Goal: Task Accomplishment & Management: Manage account settings

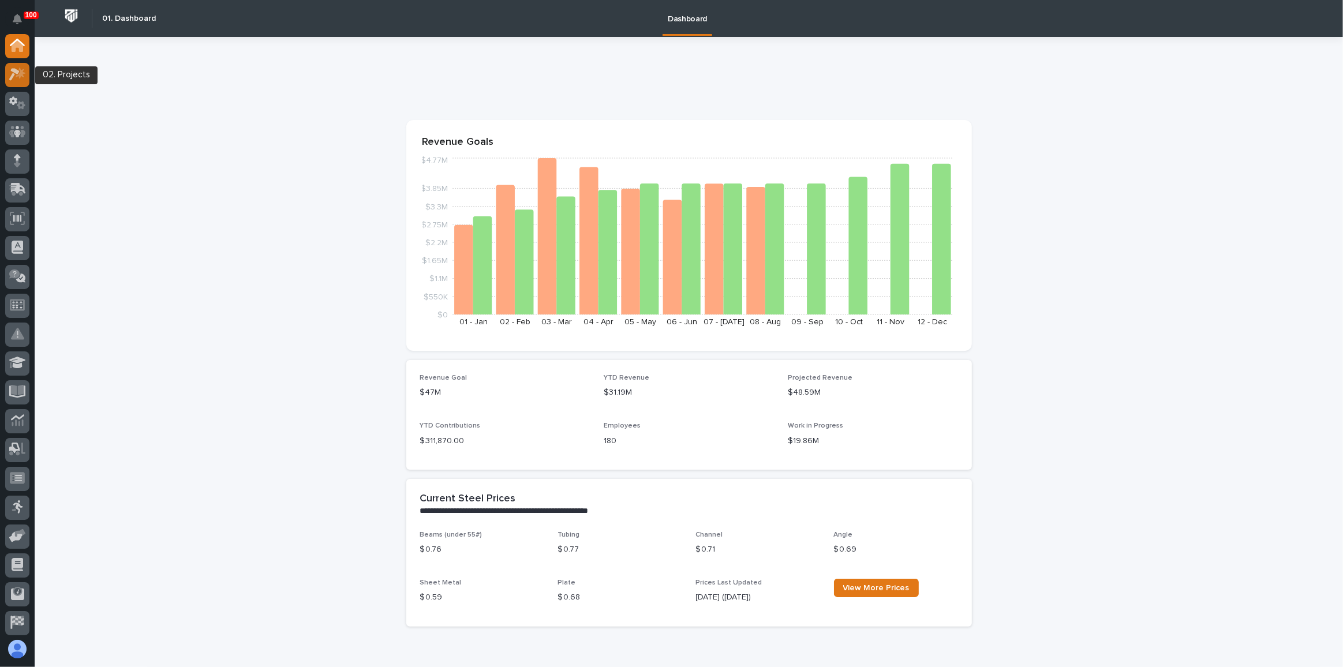
click at [14, 73] on icon at bounding box center [17, 74] width 17 height 13
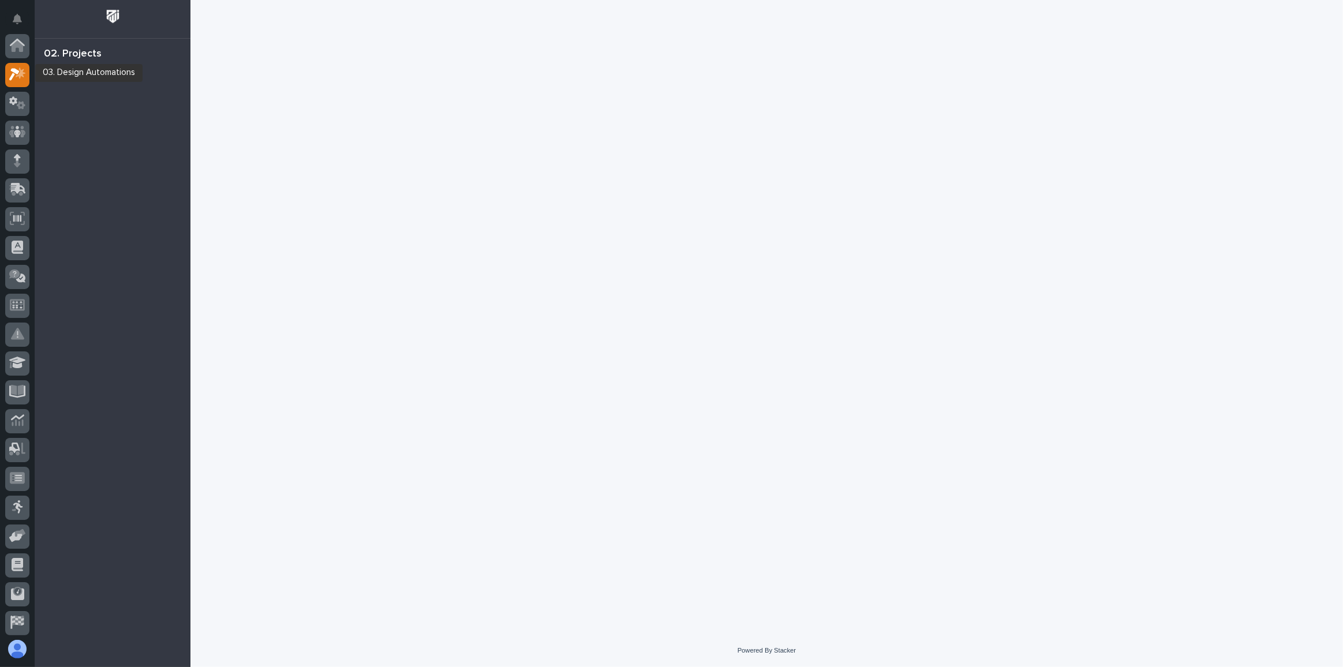
scroll to position [28, 0]
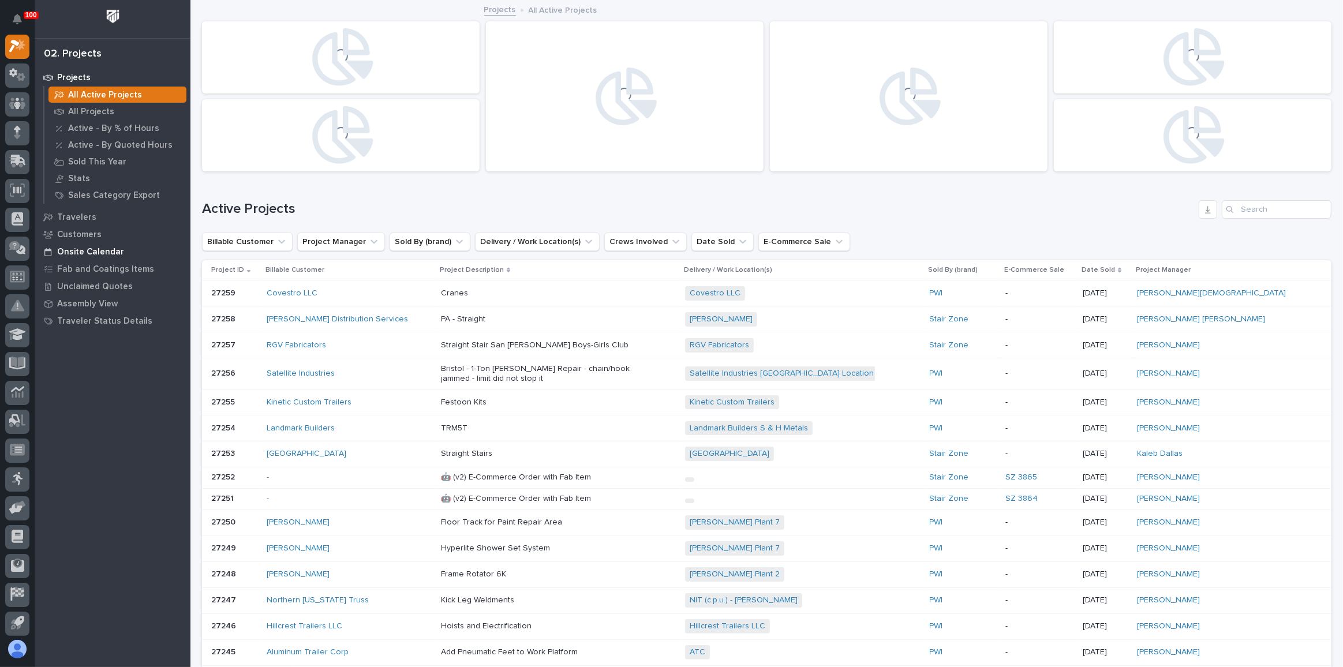
click at [98, 247] on p "Onsite Calendar" at bounding box center [90, 252] width 67 height 10
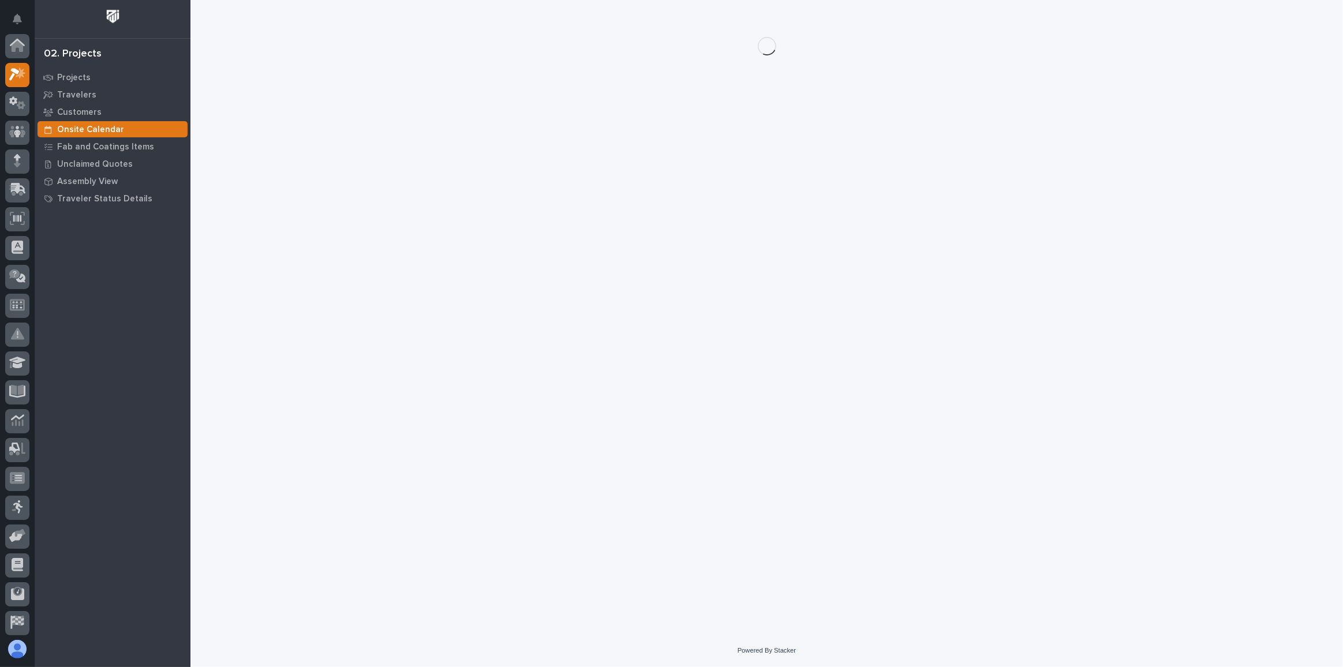
scroll to position [28, 0]
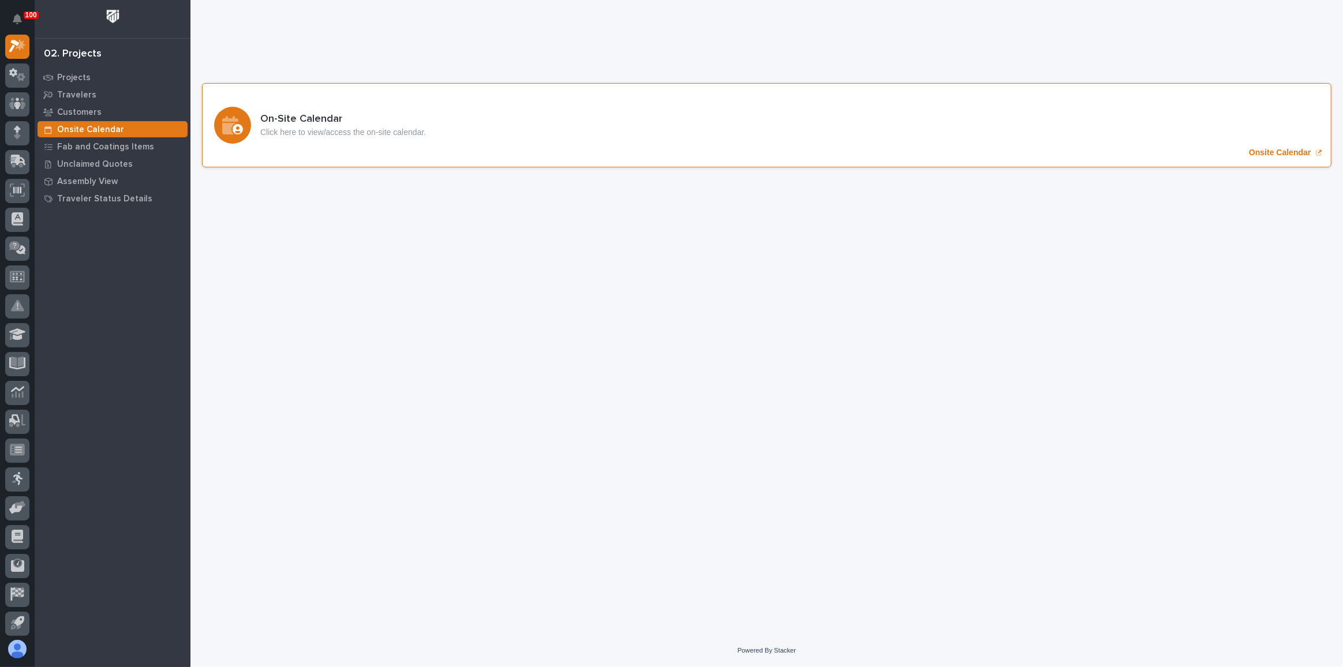
click at [513, 124] on div "On-Site Calendar Click here to view/access the on-site calendar. Onsite Calendar" at bounding box center [766, 125] width 1129 height 84
click at [16, 160] on icon at bounding box center [18, 160] width 15 height 11
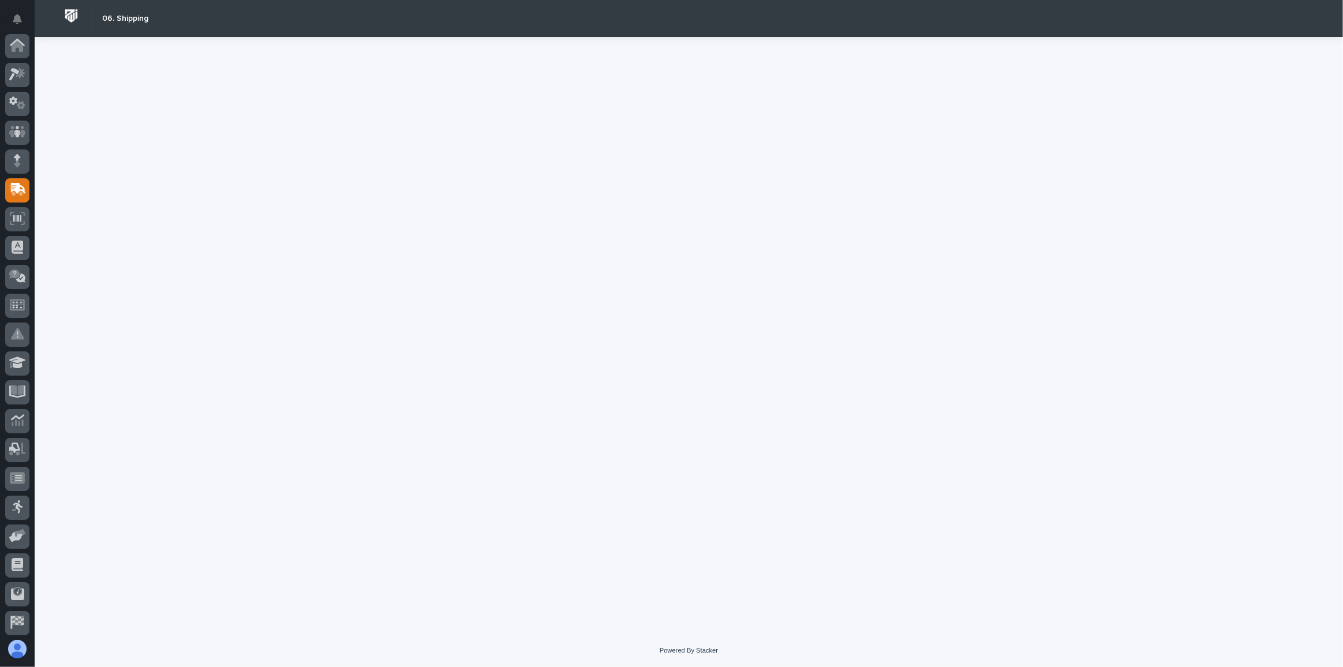
scroll to position [89, 0]
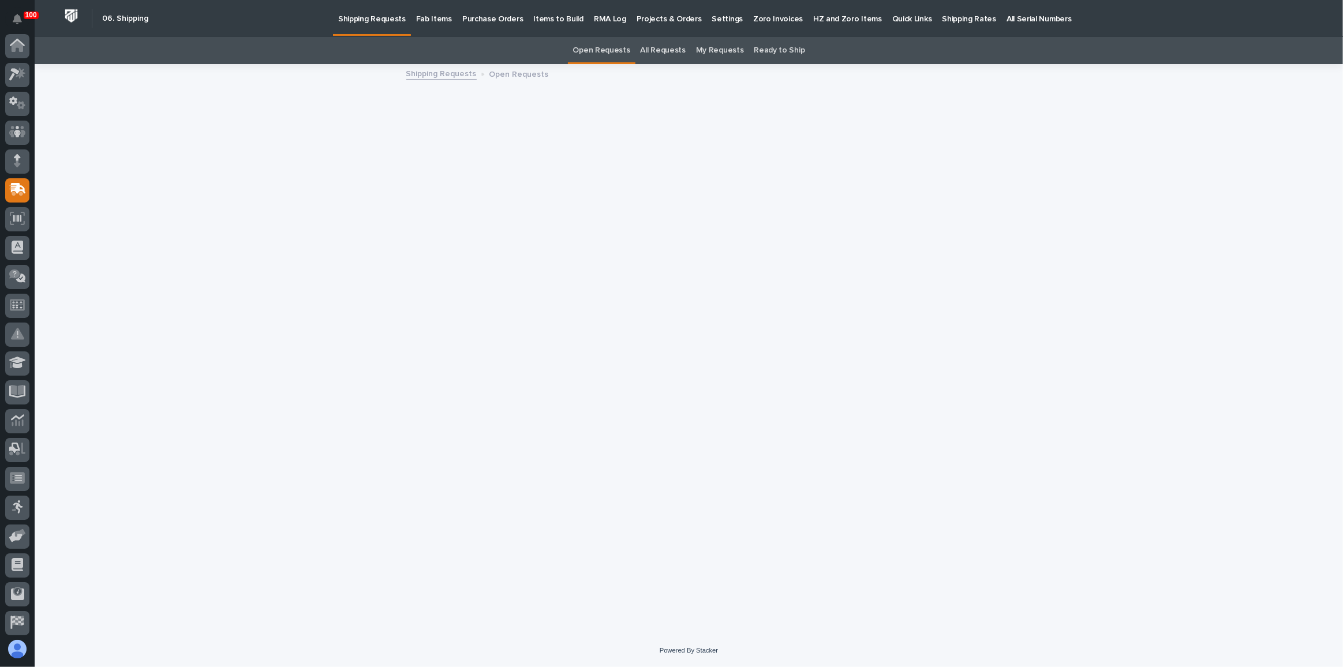
scroll to position [89, 0]
click at [429, 29] on link "Fab Items" at bounding box center [434, 18] width 46 height 36
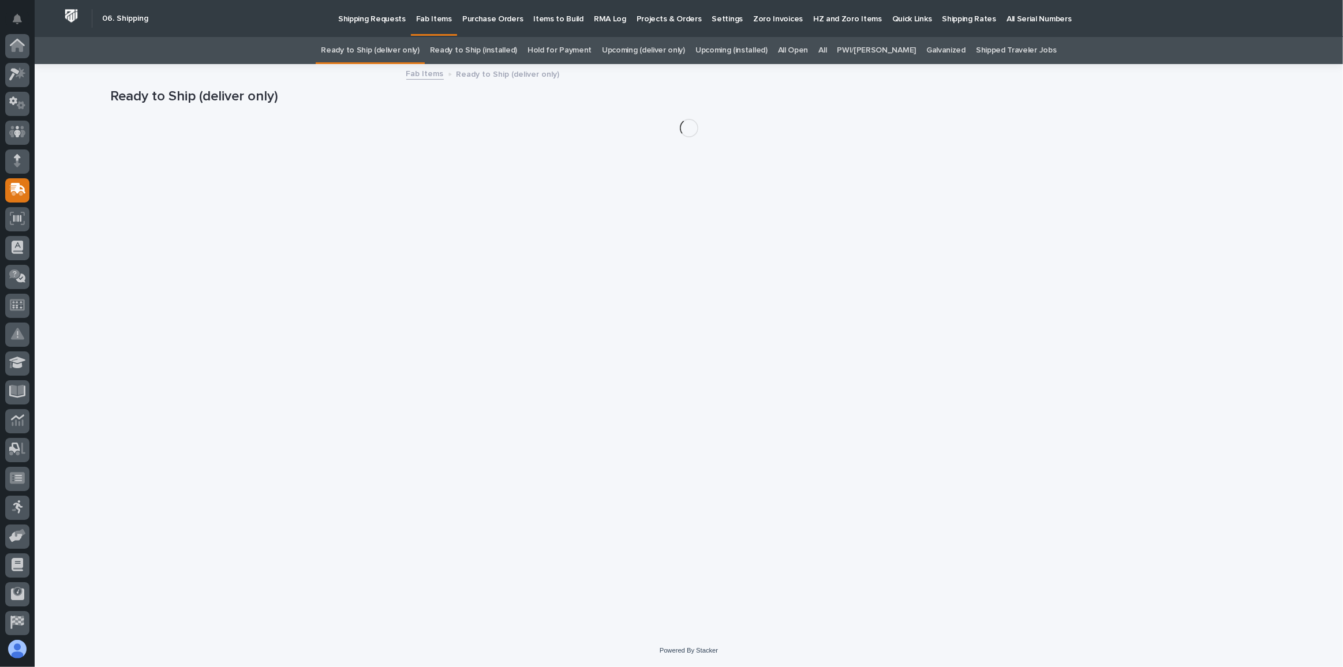
scroll to position [89, 0]
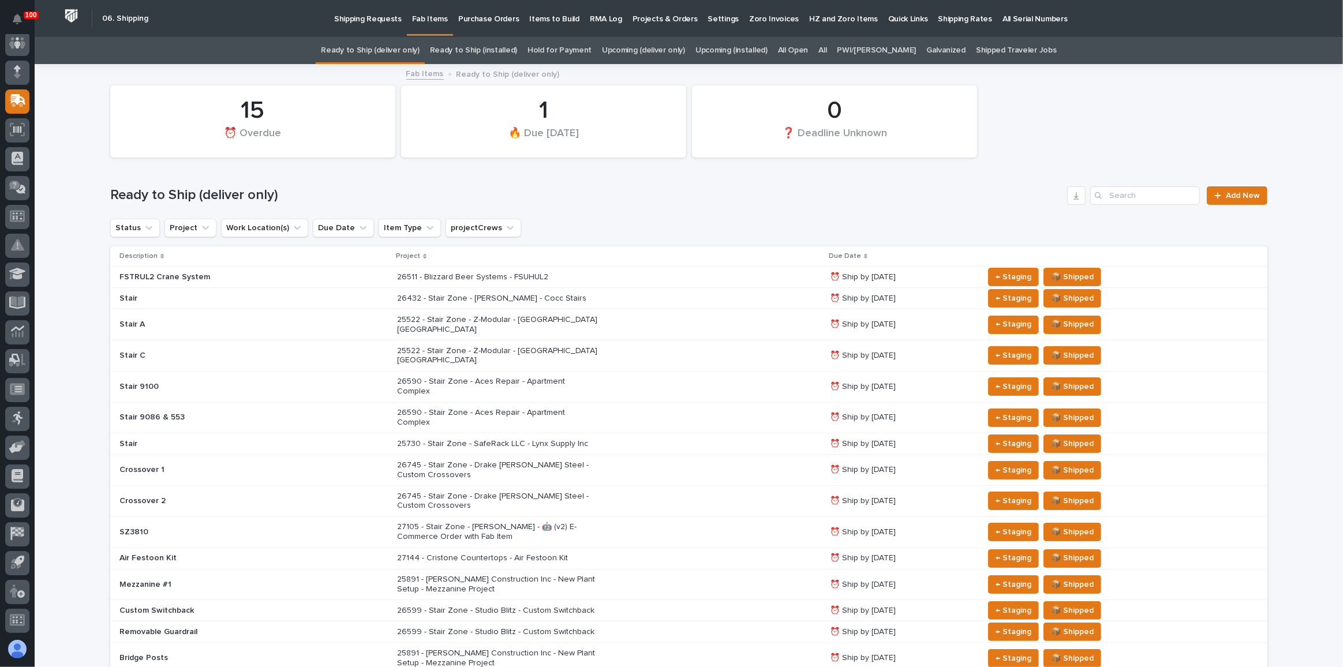
click at [592, 202] on h1 "Ready to Ship (deliver only)" at bounding box center [586, 195] width 952 height 17
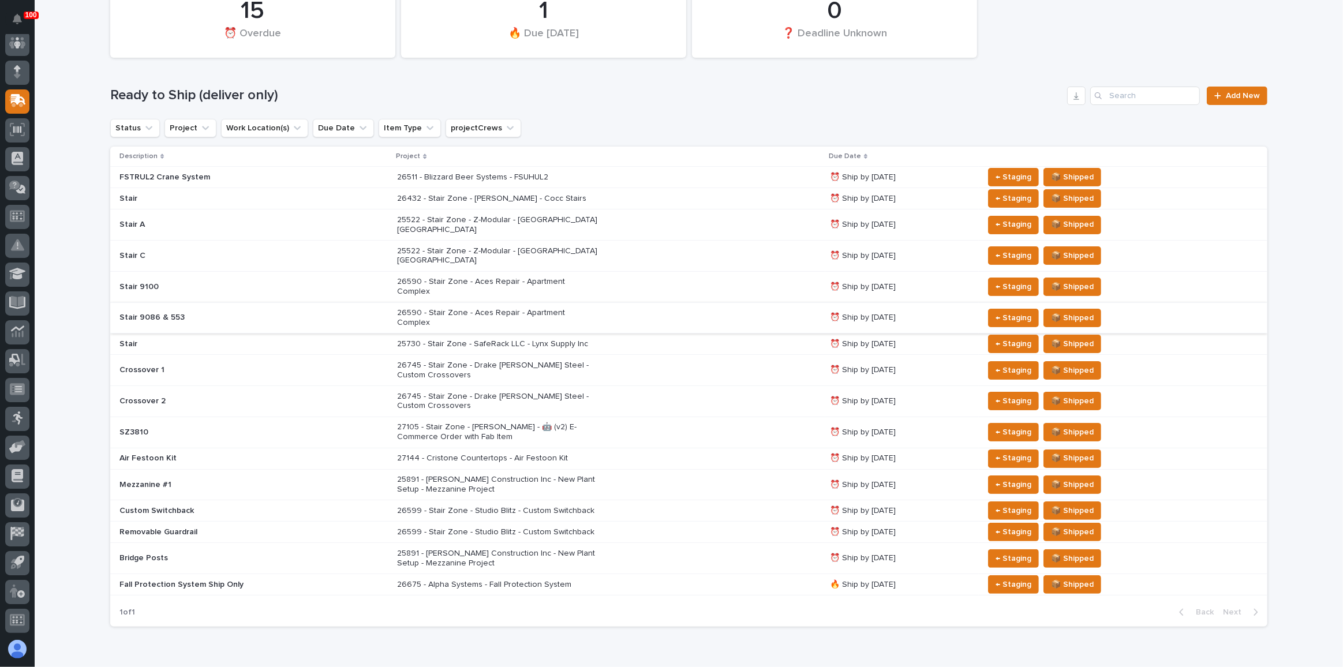
scroll to position [104, 0]
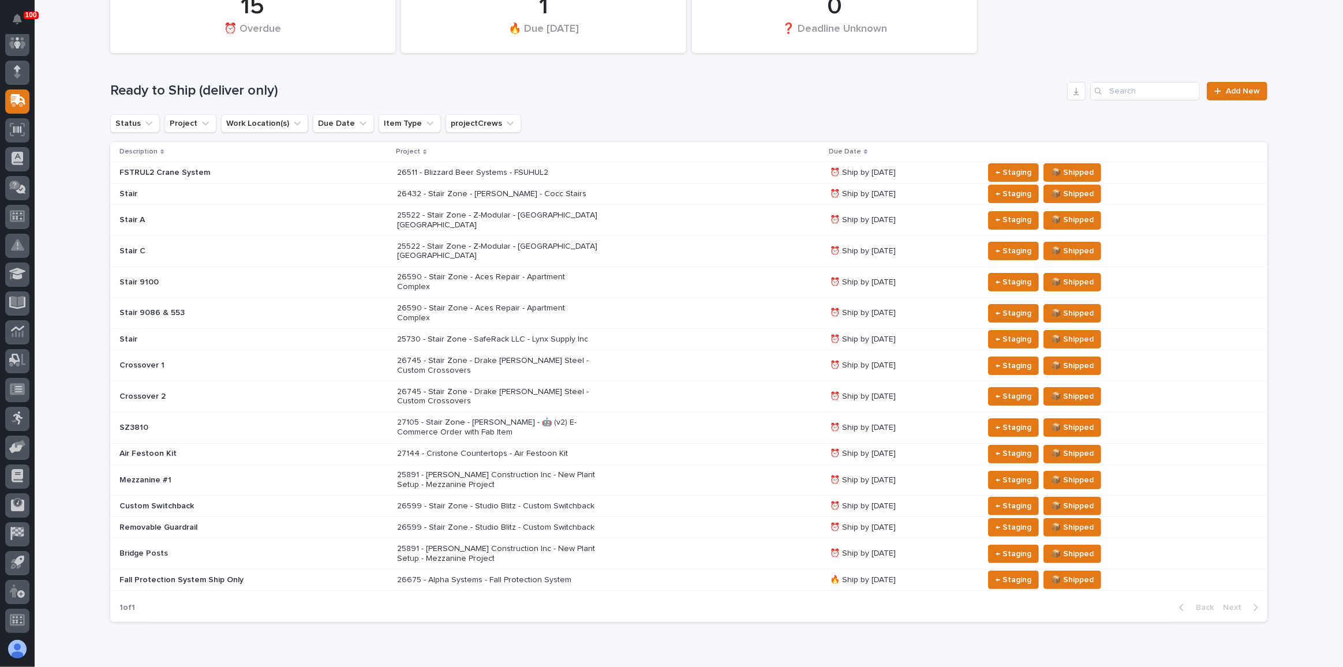
click at [689, 219] on div "25522 - Stair Zone - Z-Modular - [GEOGRAPHIC_DATA] [GEOGRAPHIC_DATA]" at bounding box center [609, 220] width 424 height 29
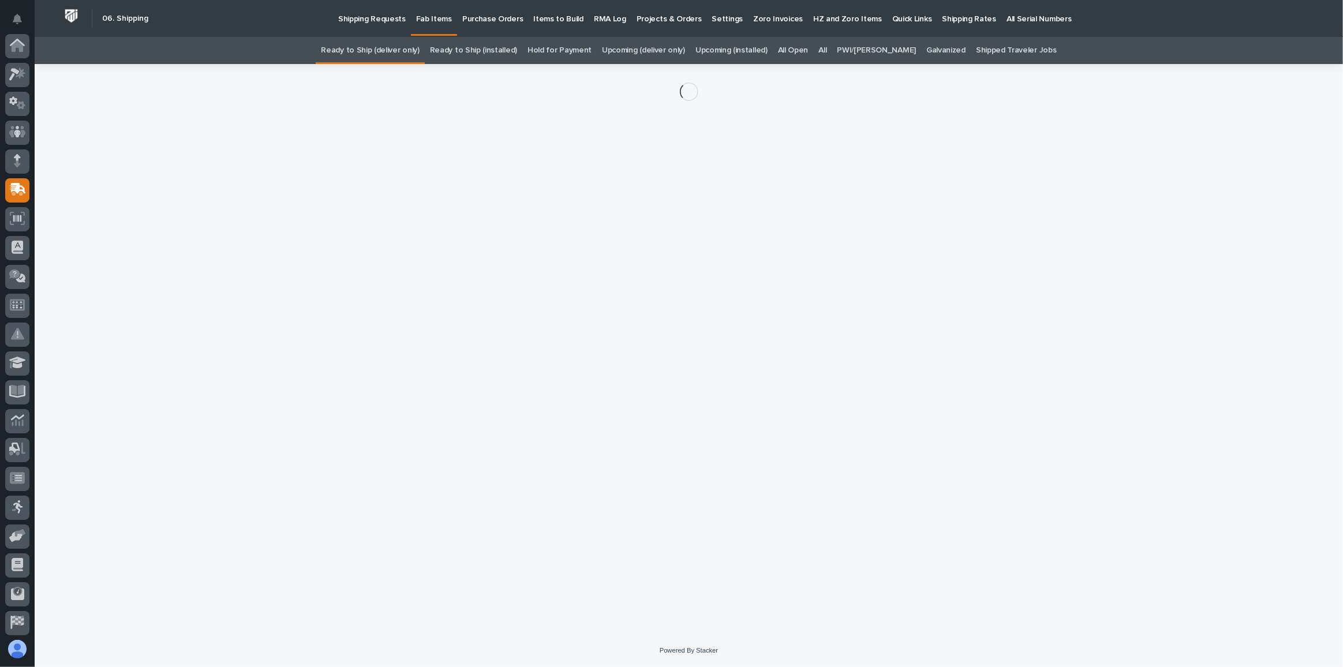
scroll to position [89, 0]
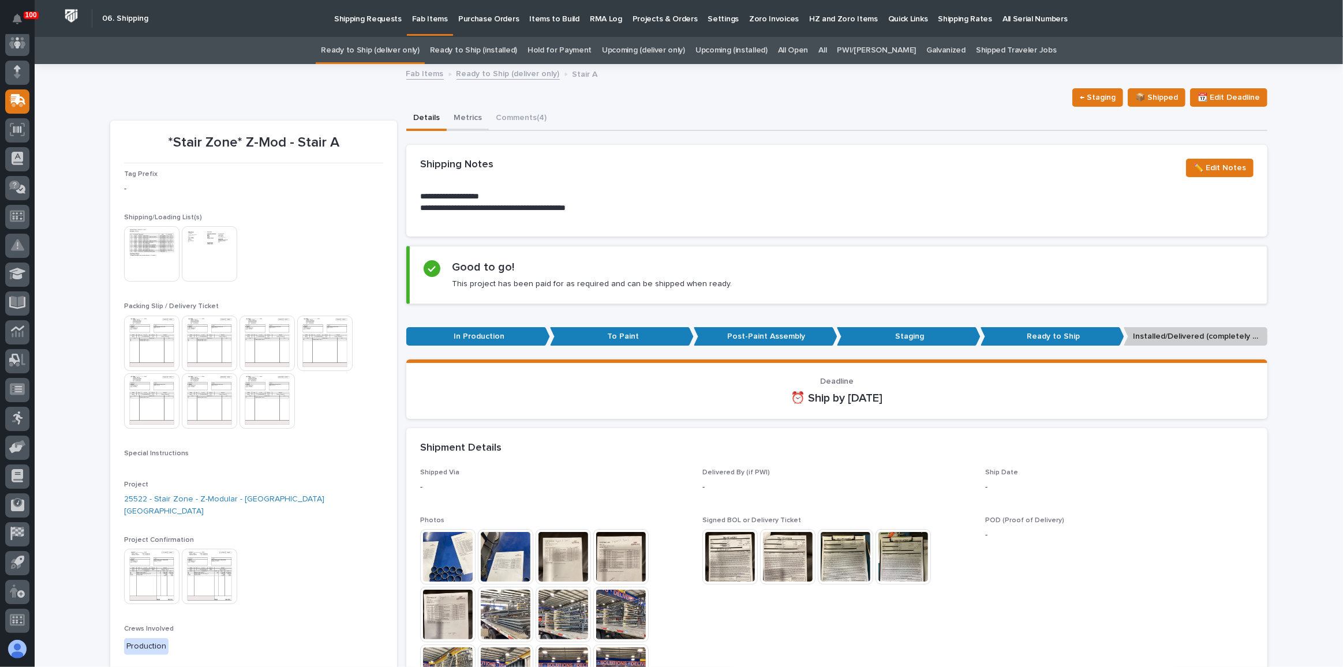
click at [453, 115] on button "Metrics" at bounding box center [468, 119] width 42 height 24
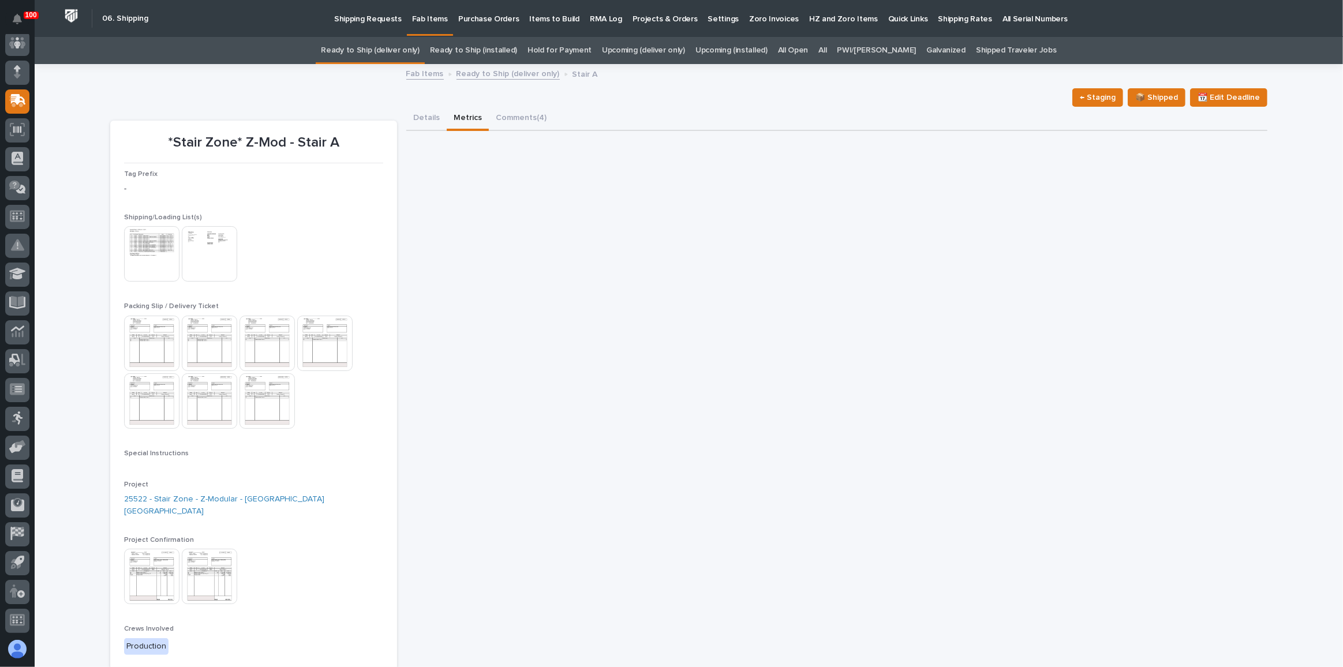
click at [419, 54] on link "Ready to Ship (deliver only)" at bounding box center [370, 50] width 98 height 27
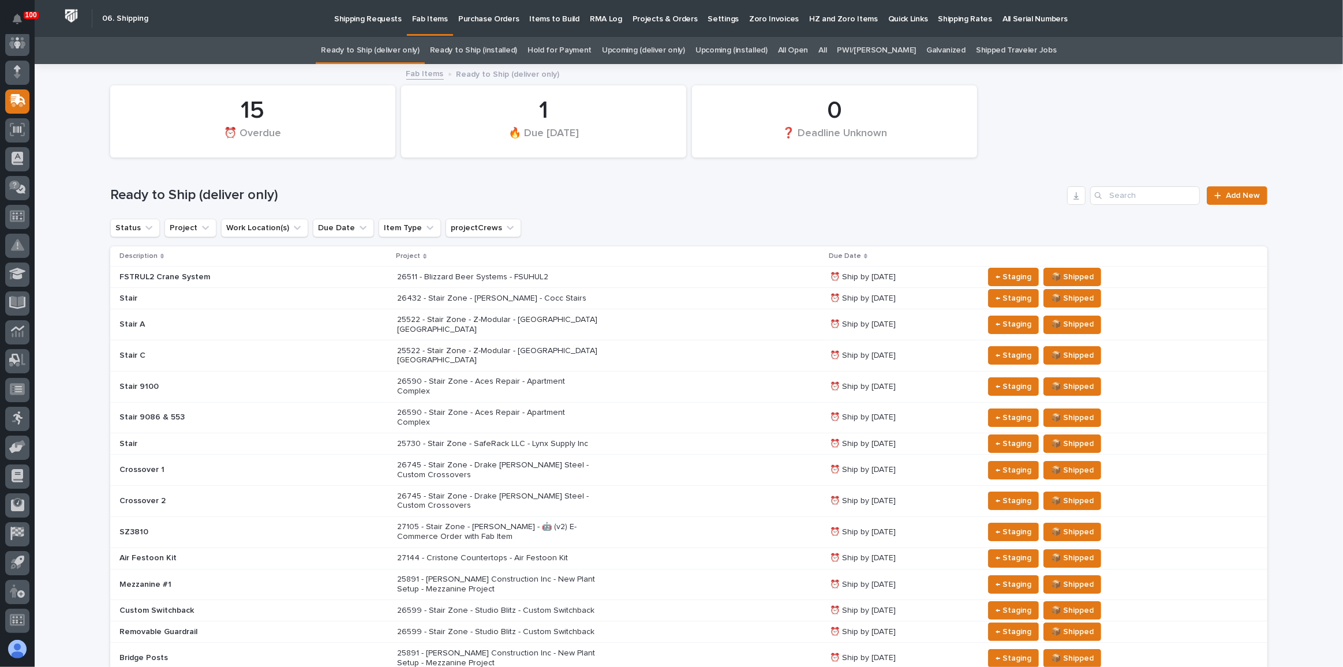
click at [693, 18] on p "Quick Links" at bounding box center [908, 12] width 40 height 24
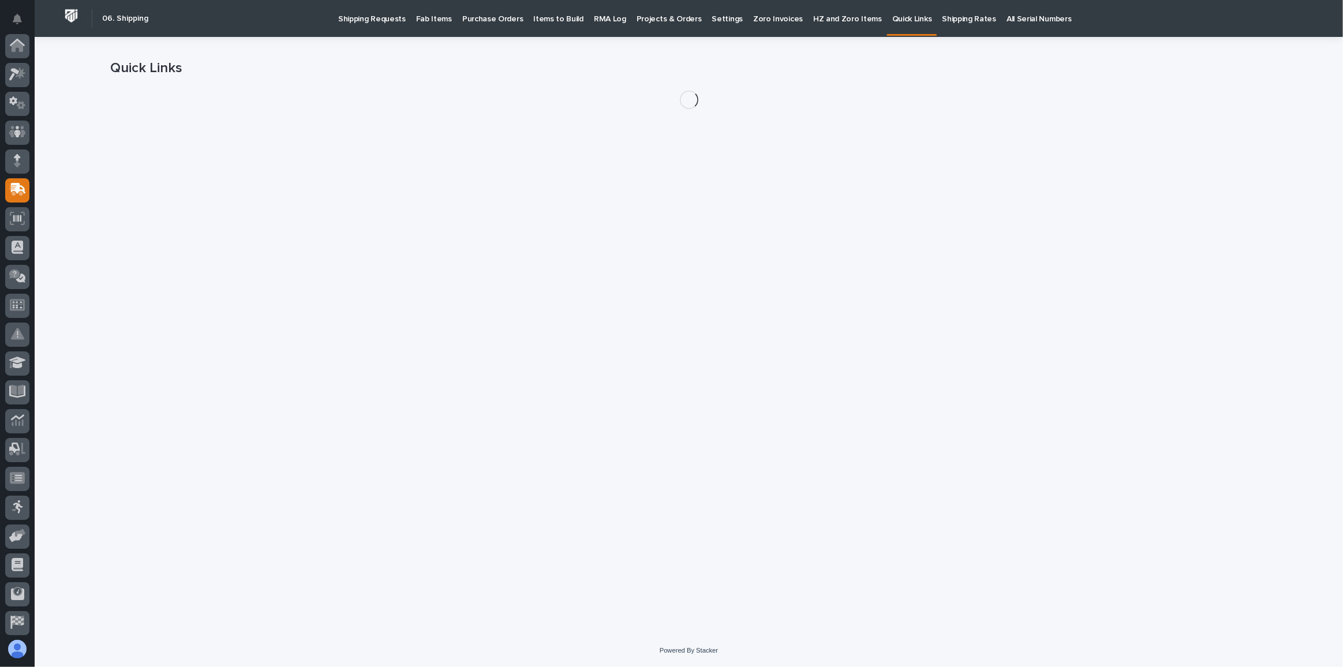
scroll to position [89, 0]
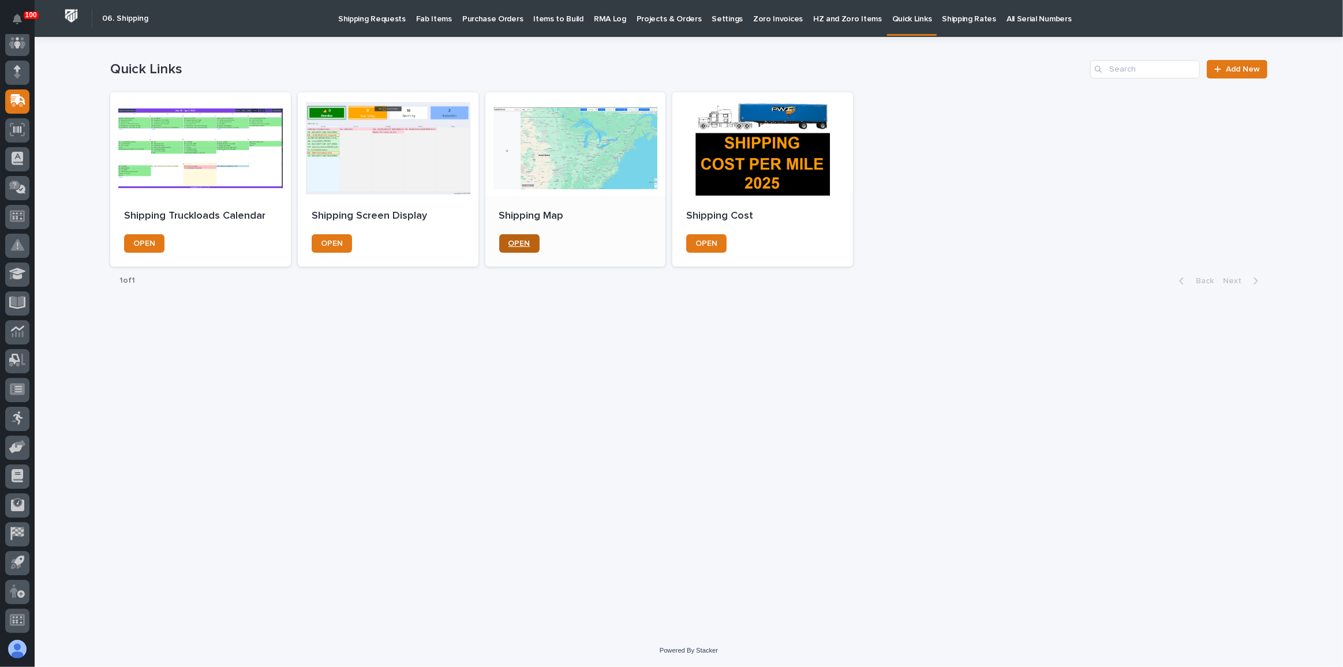
click at [519, 244] on span "OPEN" at bounding box center [519, 244] width 22 height 8
click at [422, 21] on p "Fab Items" at bounding box center [434, 12] width 36 height 24
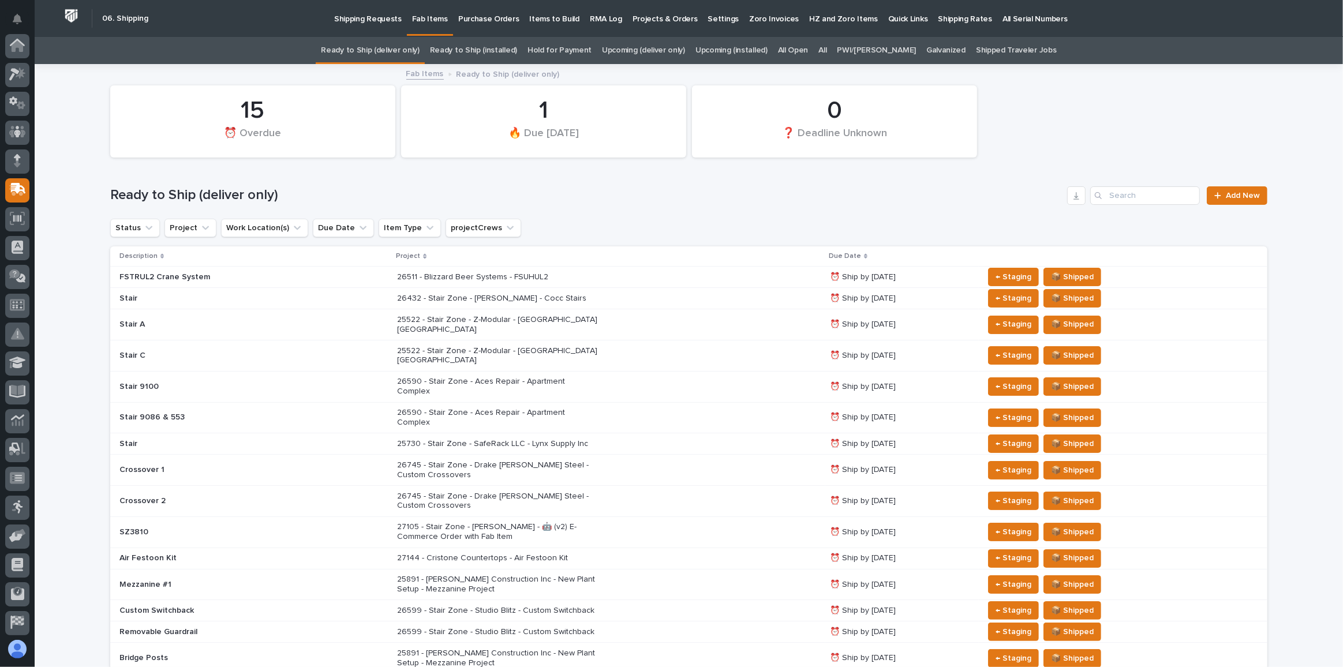
scroll to position [89, 0]
click at [667, 456] on div "26745 - Stair Zone - Drake [PERSON_NAME] Steel - Custom Crossovers" at bounding box center [609, 470] width 424 height 29
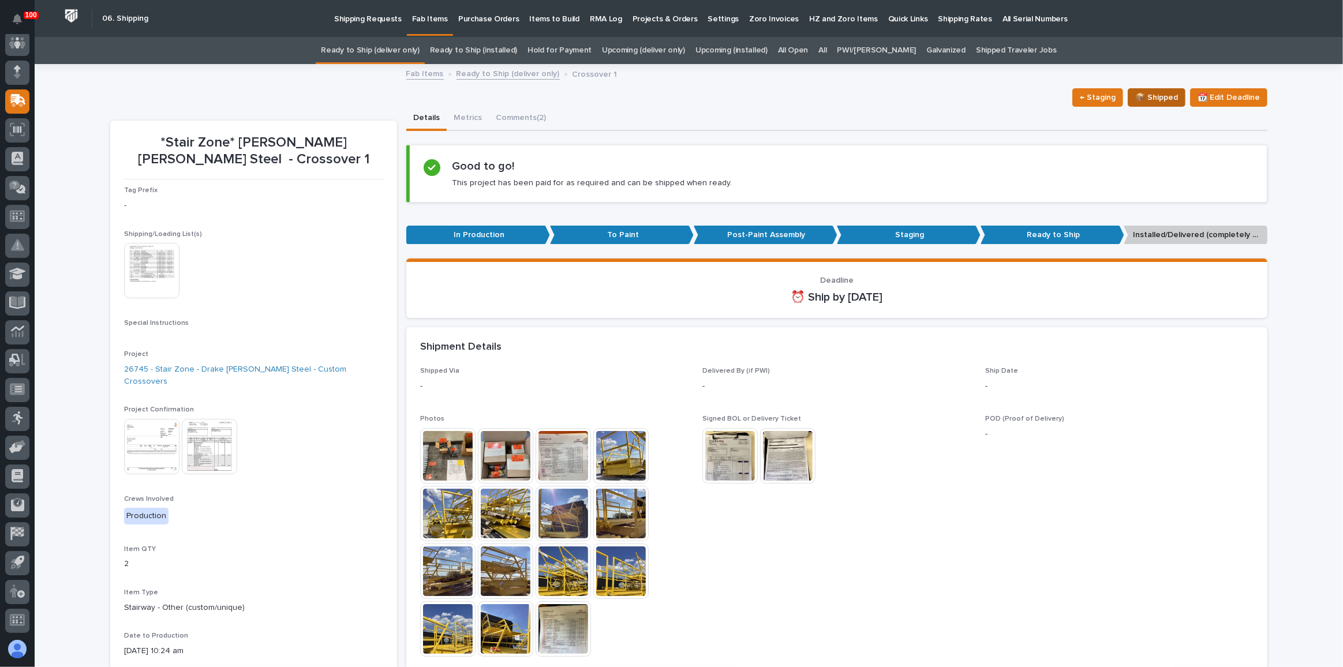
click at [693, 103] on span "📦 Shipped" at bounding box center [1156, 98] width 43 height 14
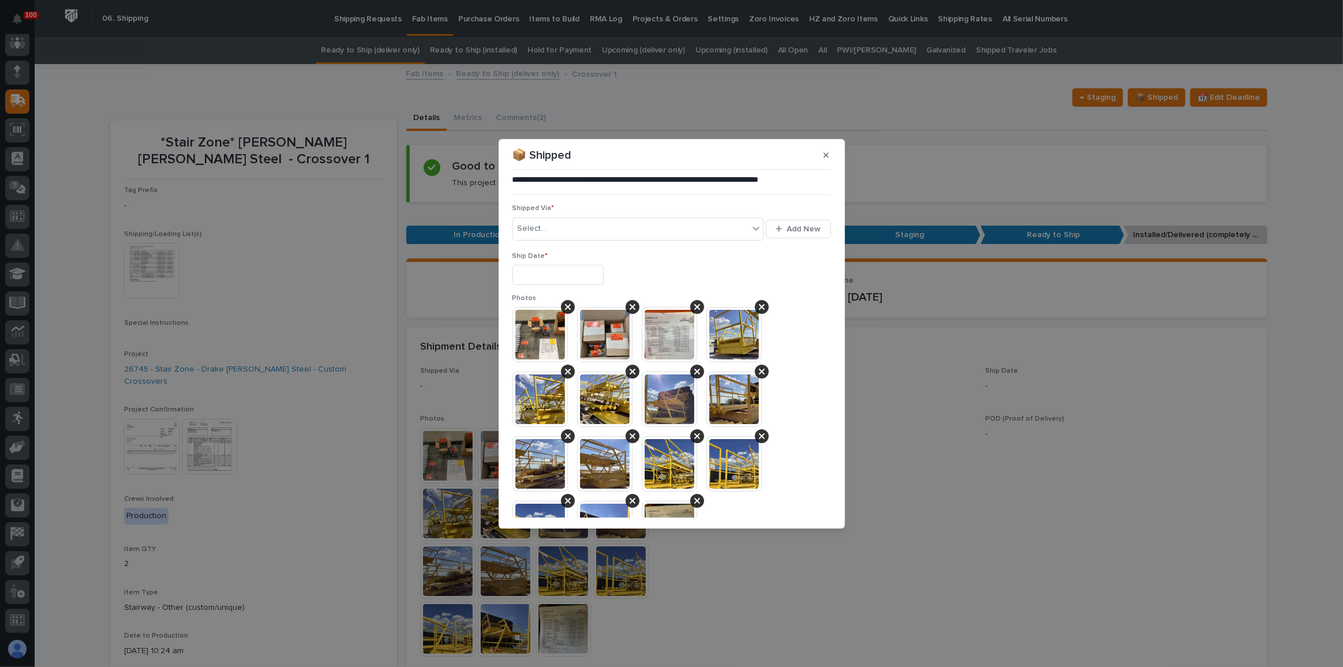
click at [530, 271] on input "text" at bounding box center [557, 275] width 91 height 20
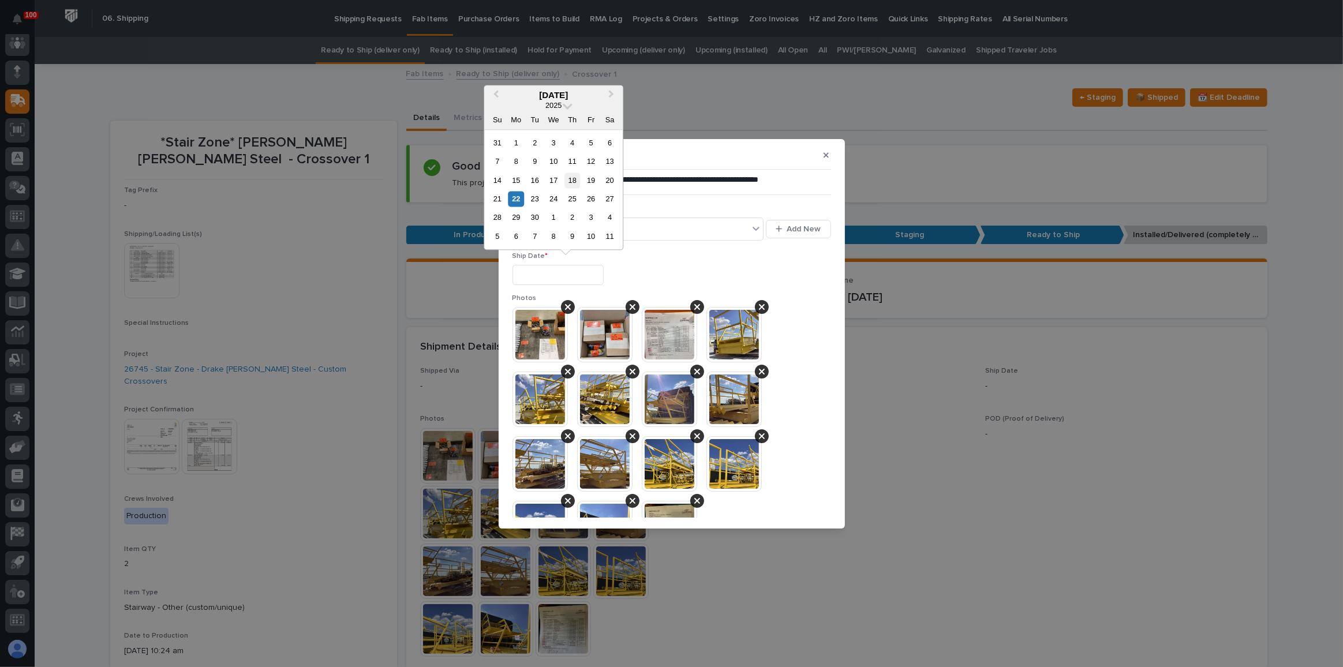
click at [570, 180] on div "18" at bounding box center [572, 181] width 16 height 16
type input "**********"
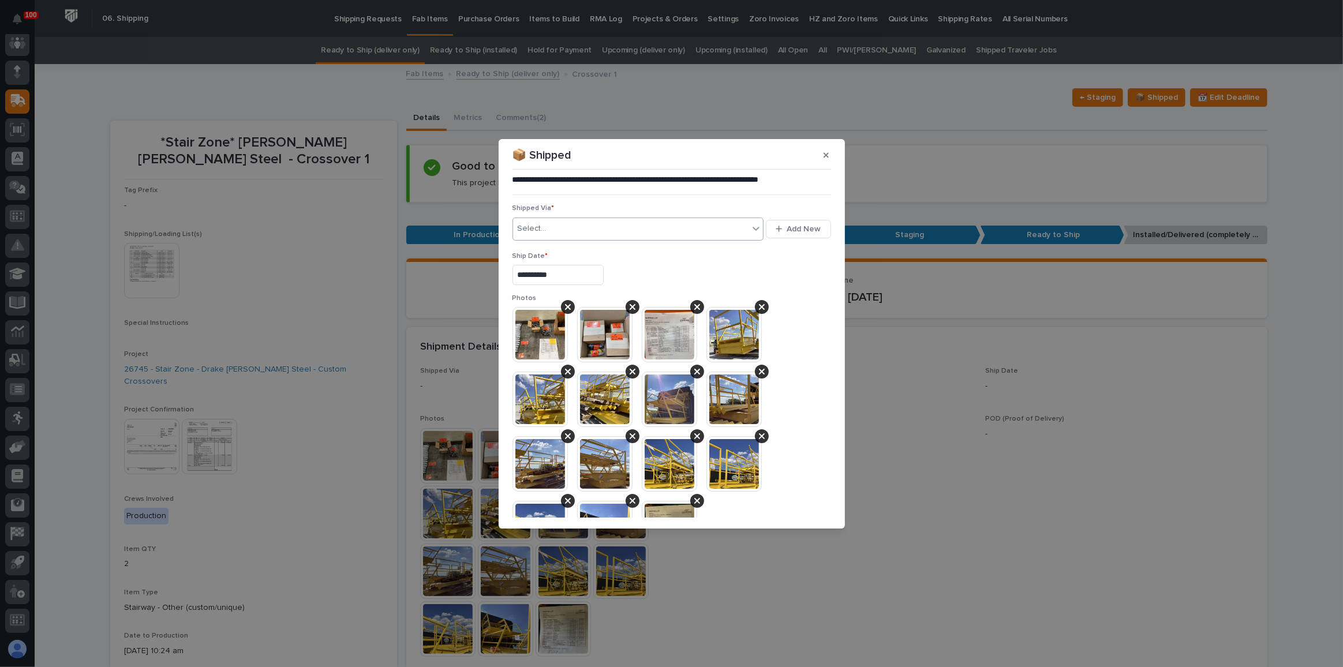
click at [616, 230] on div "Select..." at bounding box center [631, 228] width 236 height 19
type input "***"
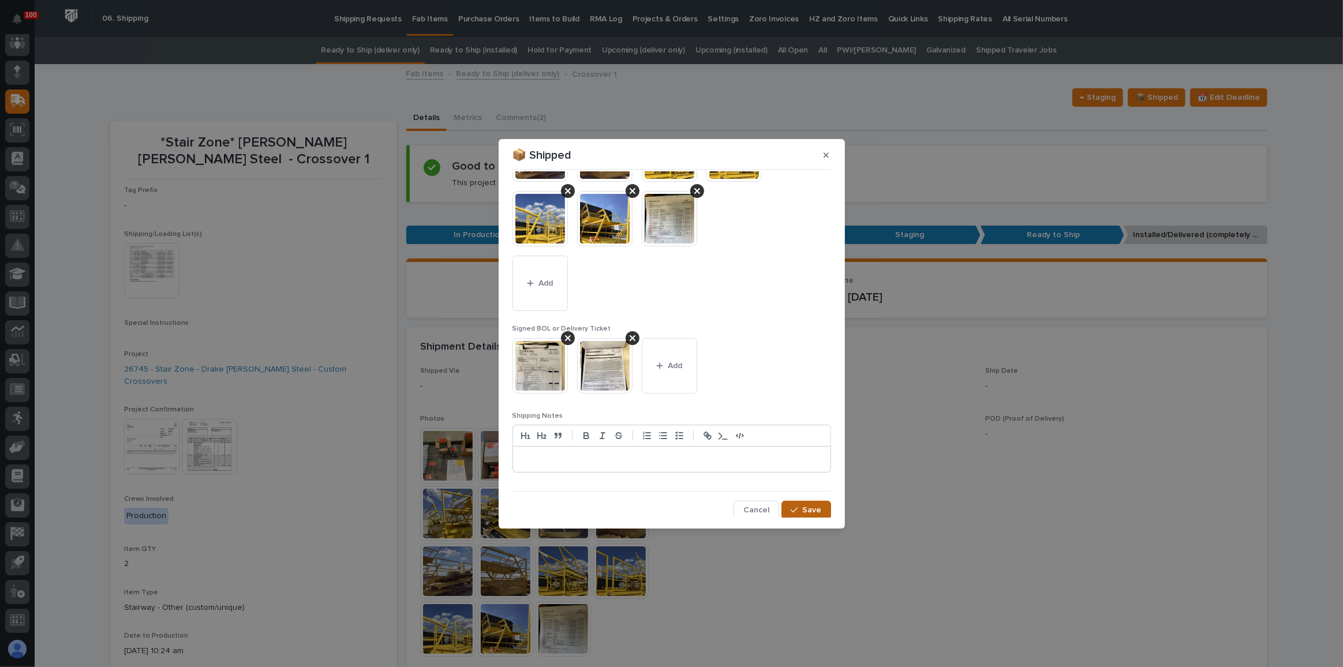
click at [693, 470] on button "Save" at bounding box center [805, 510] width 49 height 18
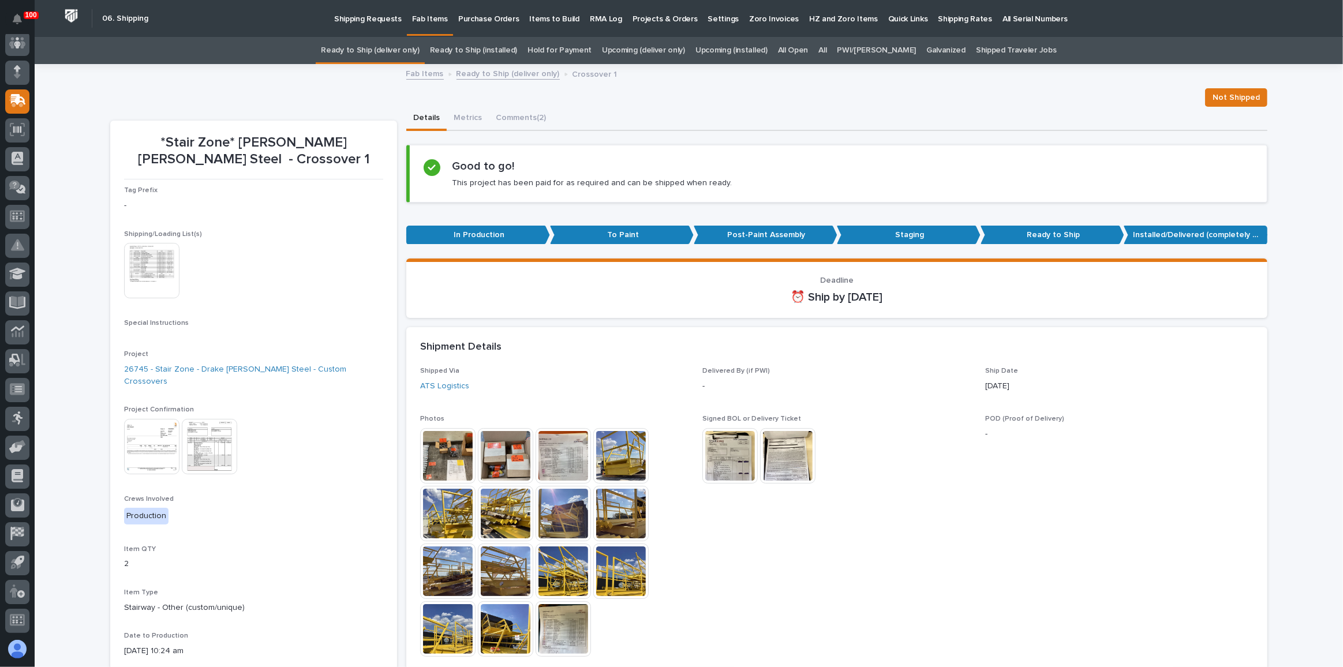
click at [387, 47] on link "Ready to Ship (deliver only)" at bounding box center [370, 50] width 98 height 27
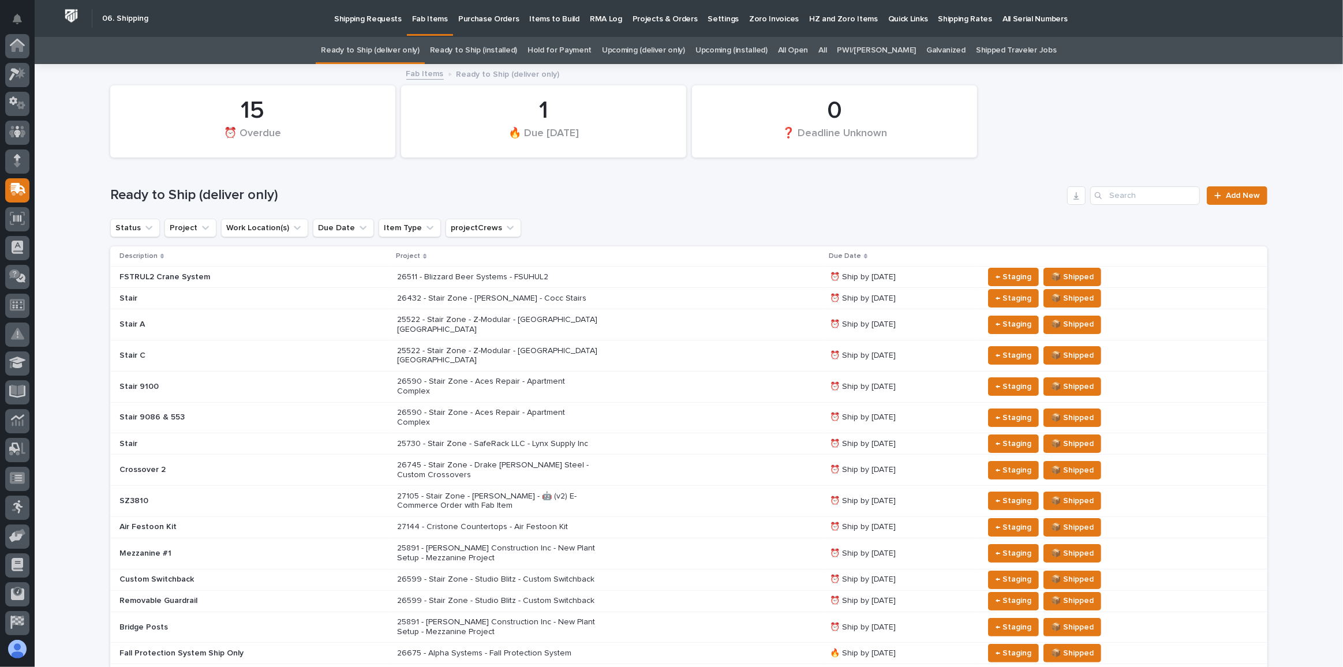
scroll to position [89, 0]
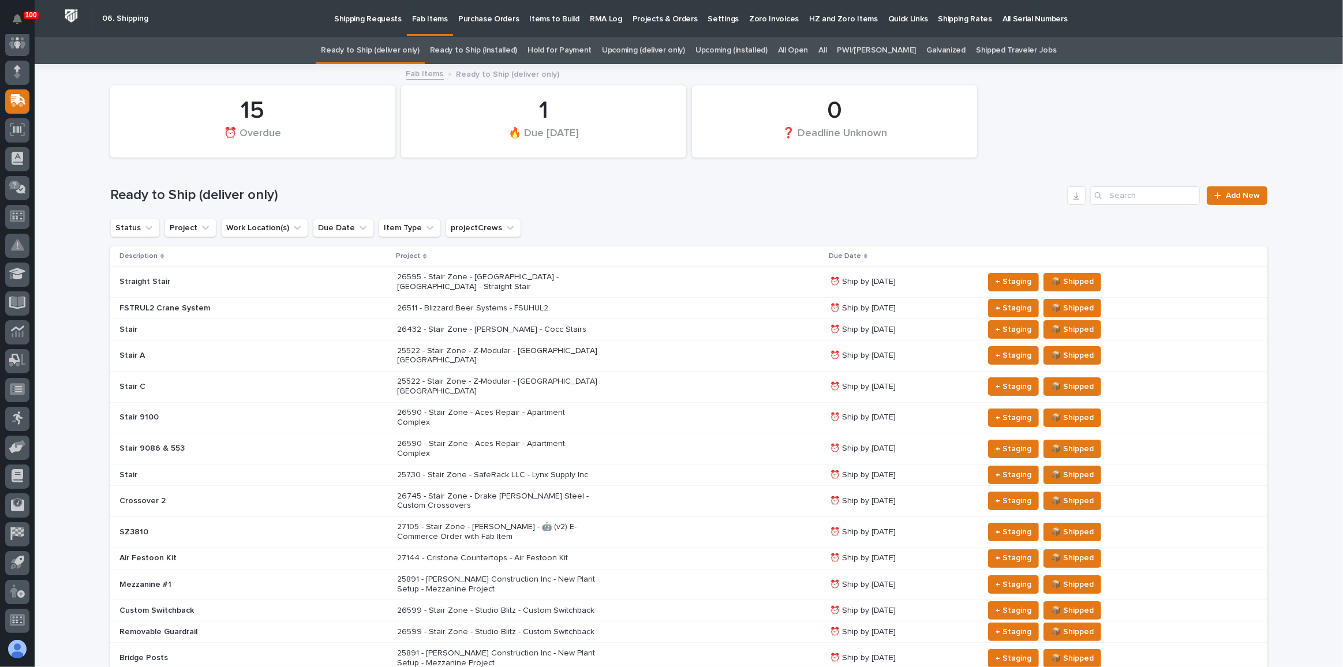
click at [693, 470] on div "26745 - Stair Zone - Drake [PERSON_NAME] Steel - Custom Crossovers" at bounding box center [609, 501] width 424 height 29
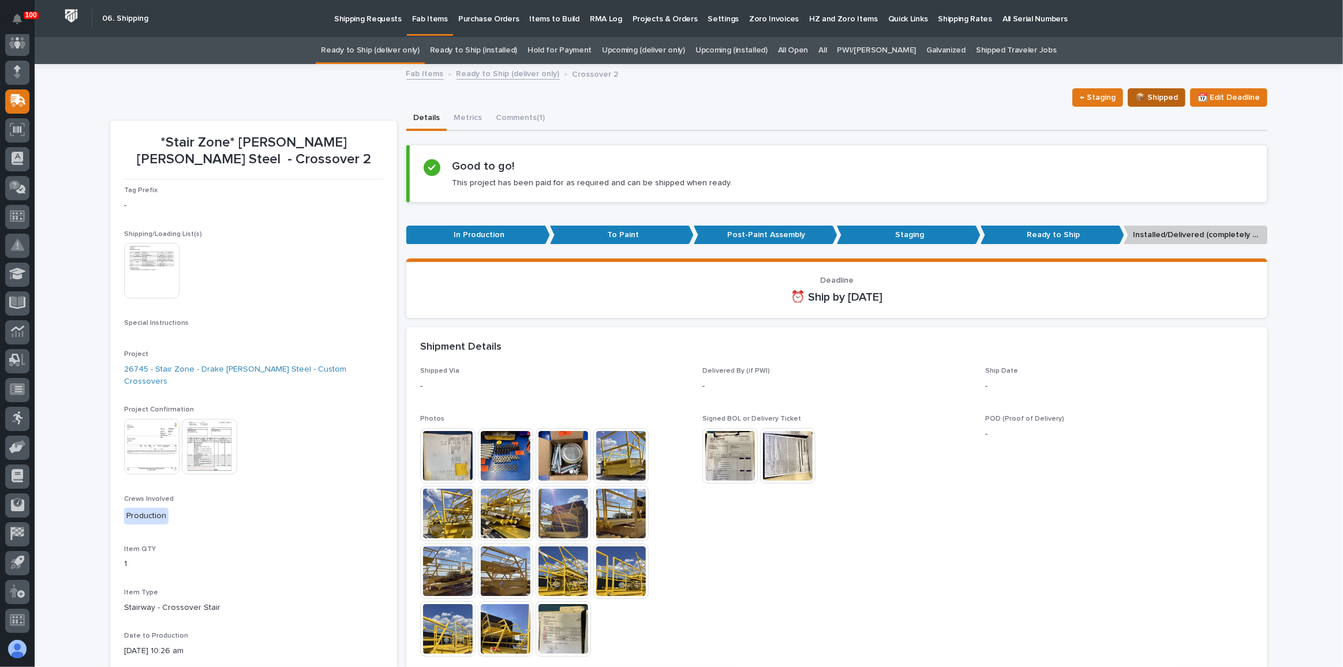
click at [693, 95] on span "📦 Shipped" at bounding box center [1156, 98] width 43 height 14
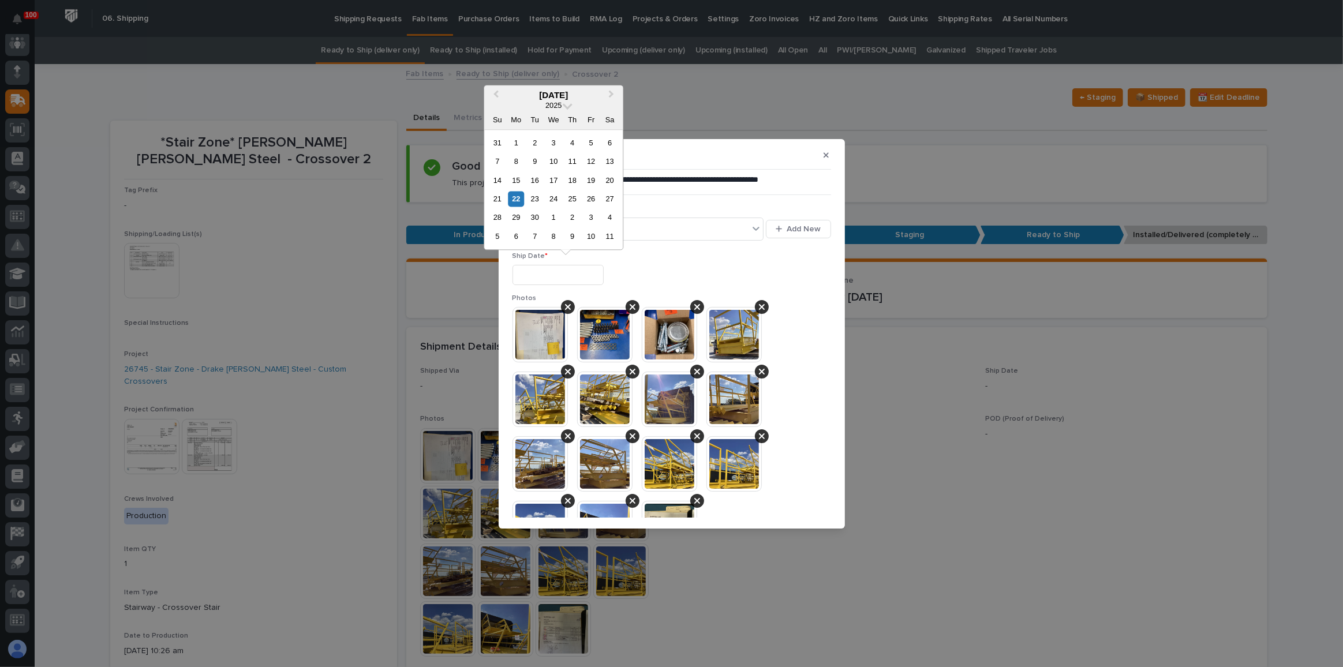
click at [516, 267] on input "text" at bounding box center [557, 275] width 91 height 20
click at [575, 178] on div "18" at bounding box center [572, 181] width 16 height 16
type input "**********"
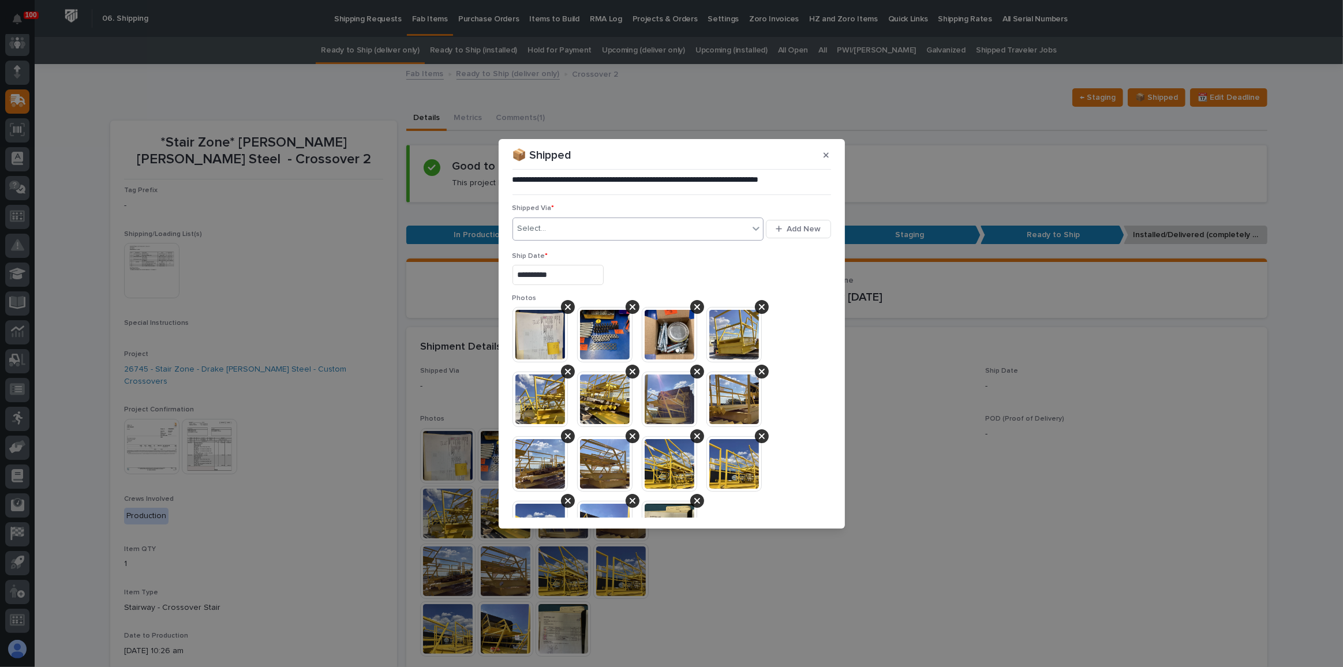
click at [573, 227] on div "Select..." at bounding box center [631, 228] width 236 height 19
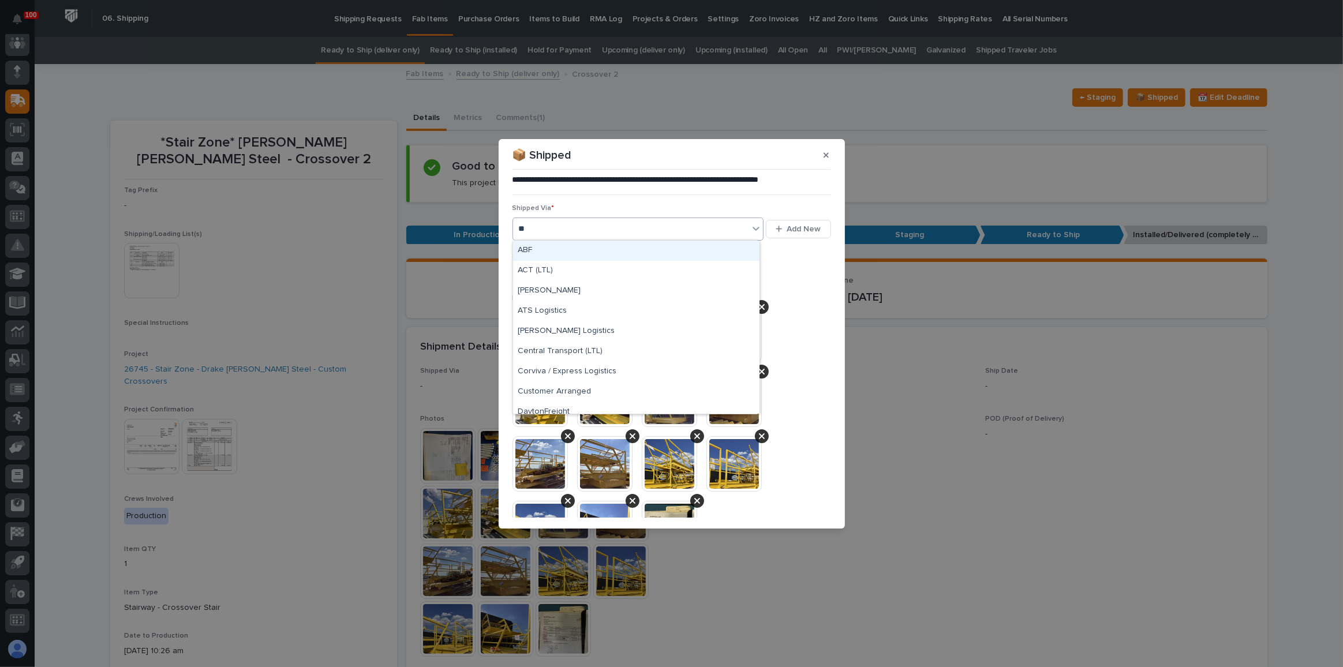
type input "***"
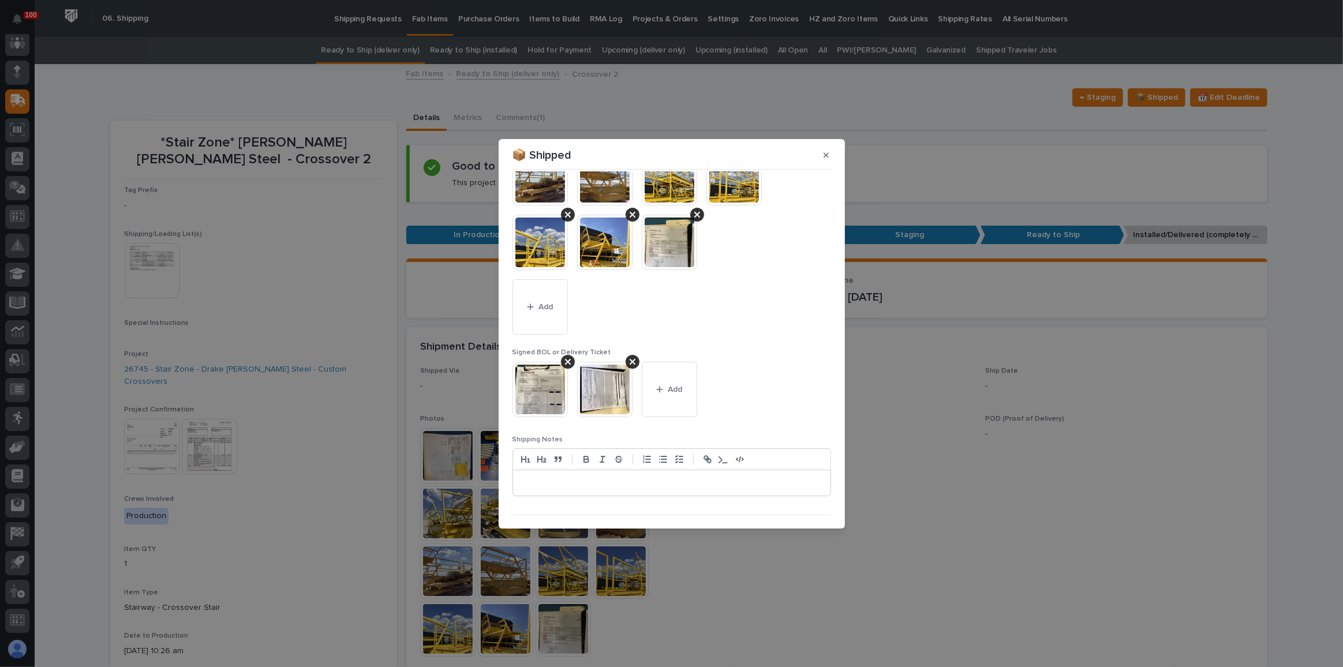
scroll to position [310, 0]
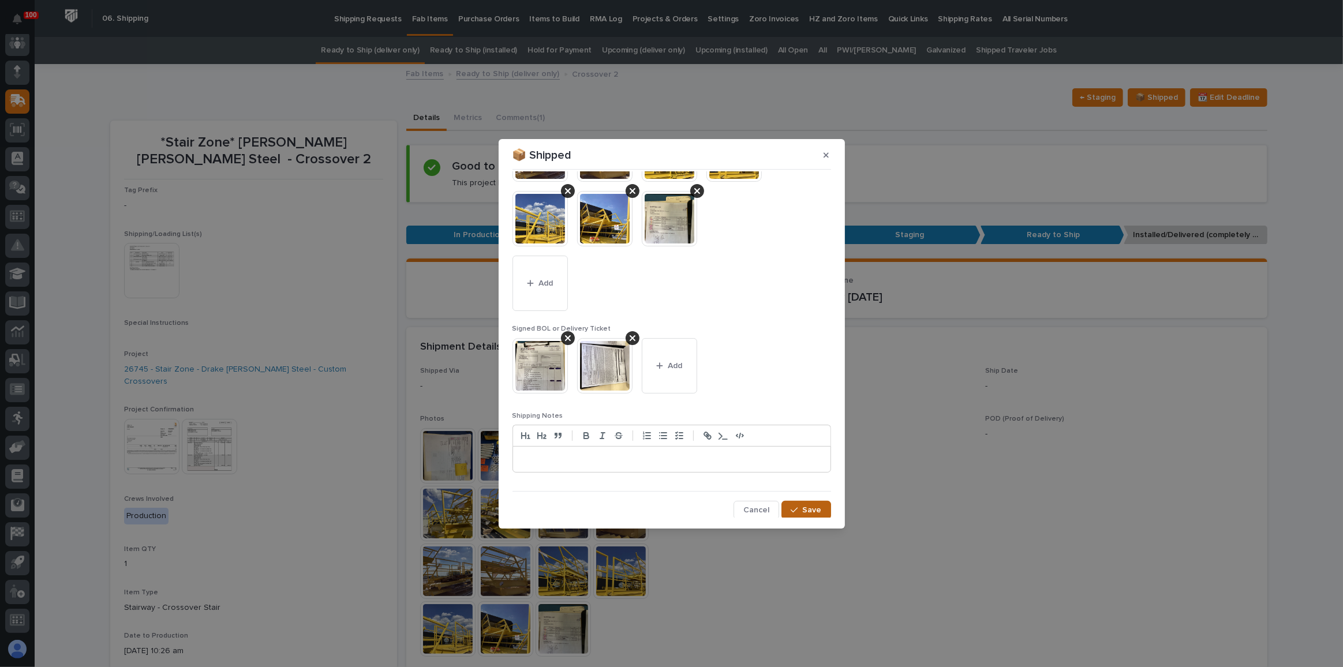
click at [693, 470] on button "Save" at bounding box center [805, 510] width 49 height 18
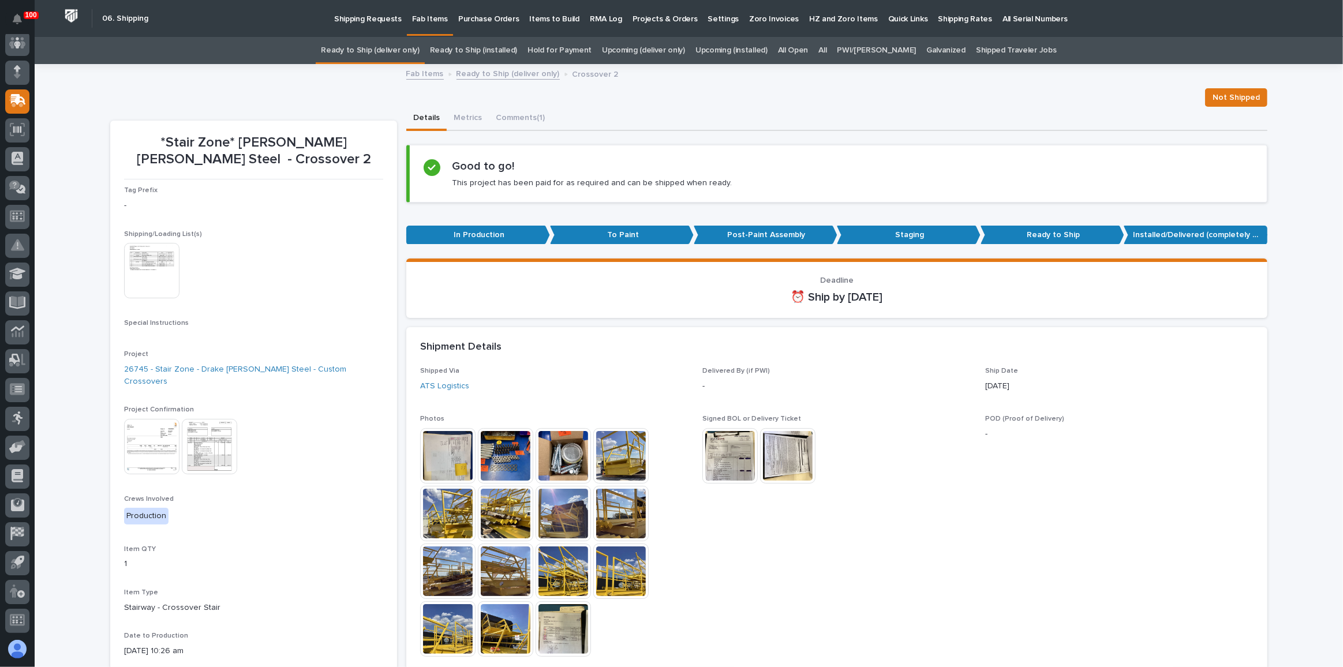
click at [397, 38] on link "Ready to Ship (deliver only)" at bounding box center [370, 50] width 98 height 27
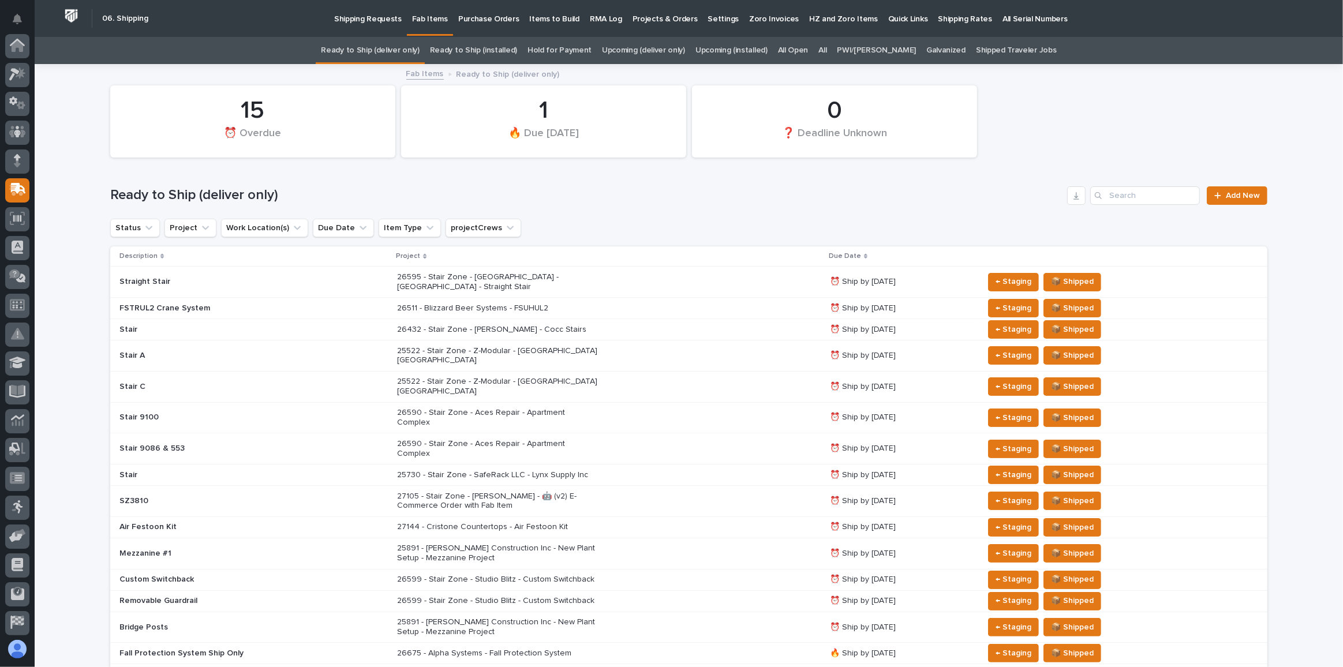
scroll to position [89, 0]
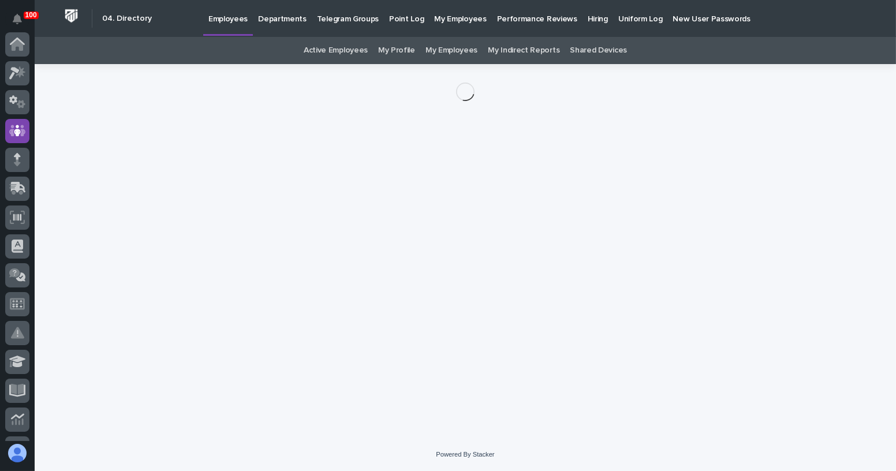
scroll to position [86, 0]
